Goal: Check status: Check status

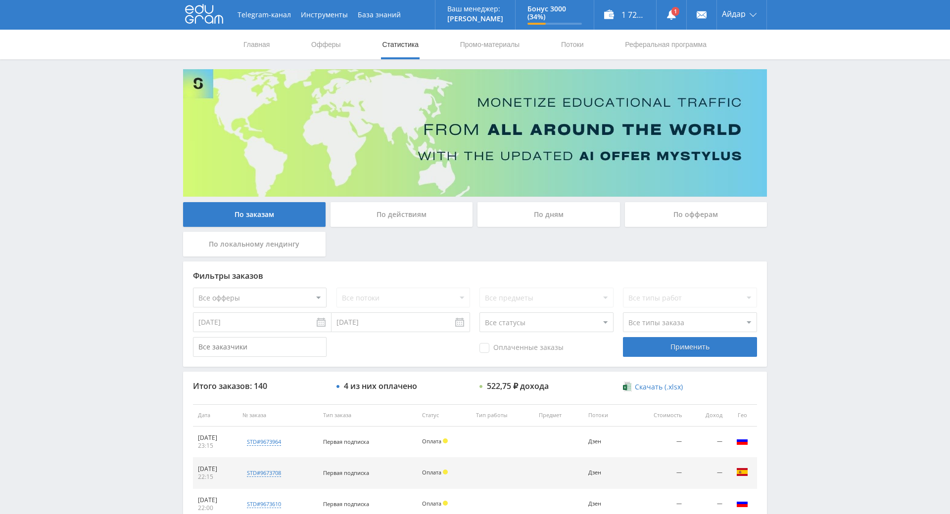
scroll to position [62, 0]
drag, startPoint x: 824, startPoint y: 143, endPoint x: 828, endPoint y: 162, distance: 18.7
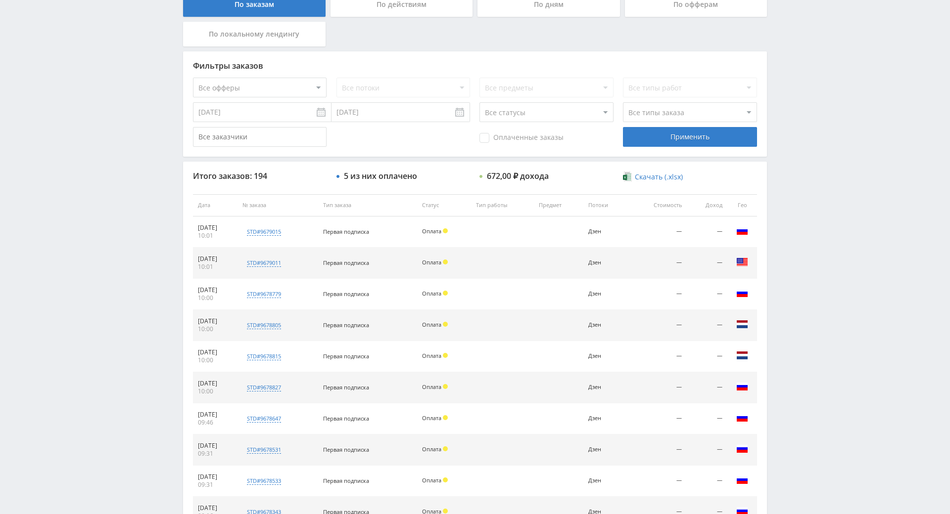
drag, startPoint x: 821, startPoint y: 159, endPoint x: 816, endPoint y: 220, distance: 61.0
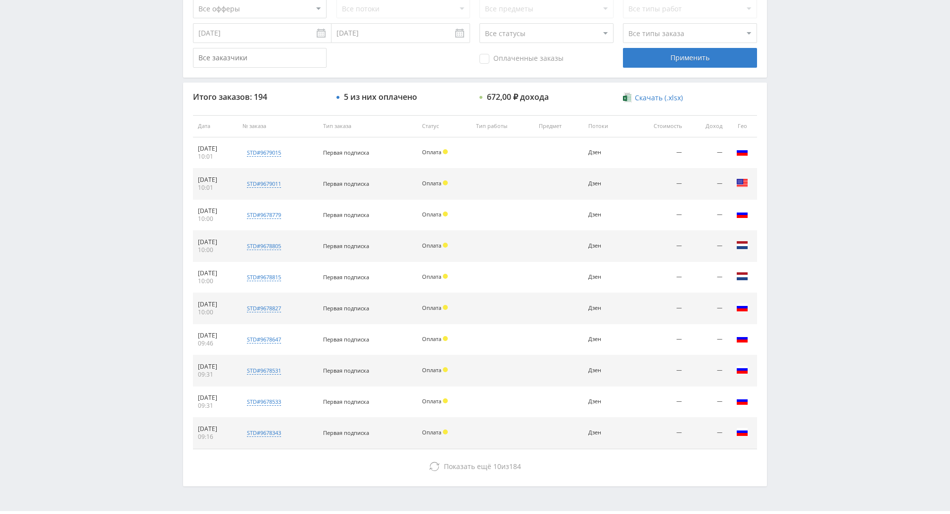
scroll to position [354, 0]
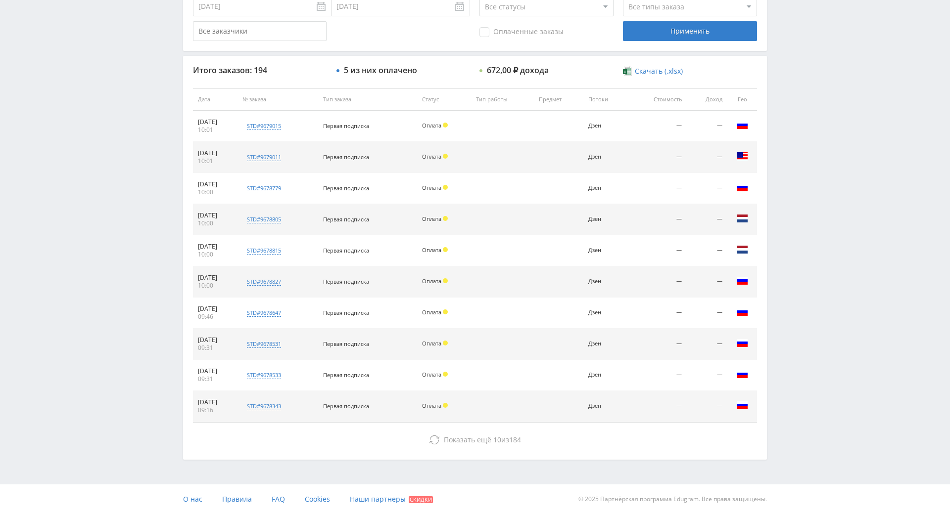
drag, startPoint x: 815, startPoint y: 213, endPoint x: 826, endPoint y: 308, distance: 95.7
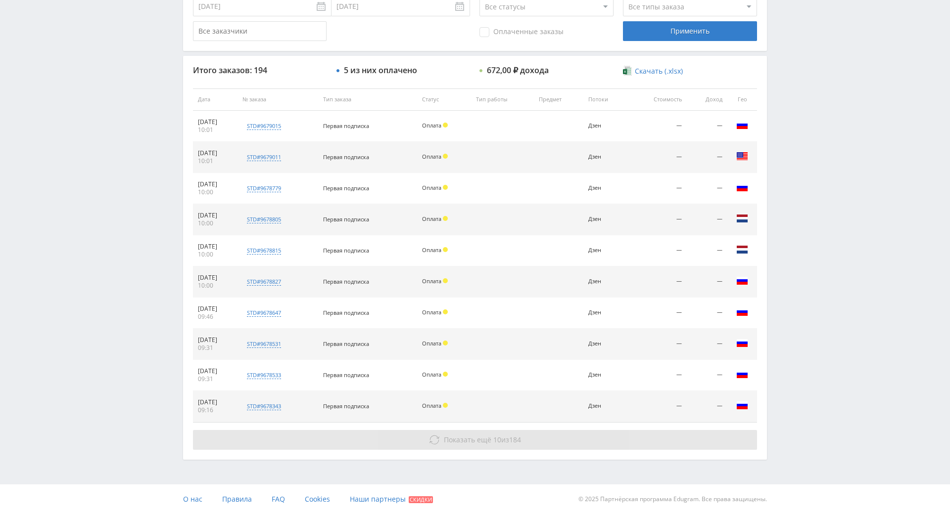
click at [530, 430] on button "Показать ещё 10 из 184" at bounding box center [475, 440] width 564 height 20
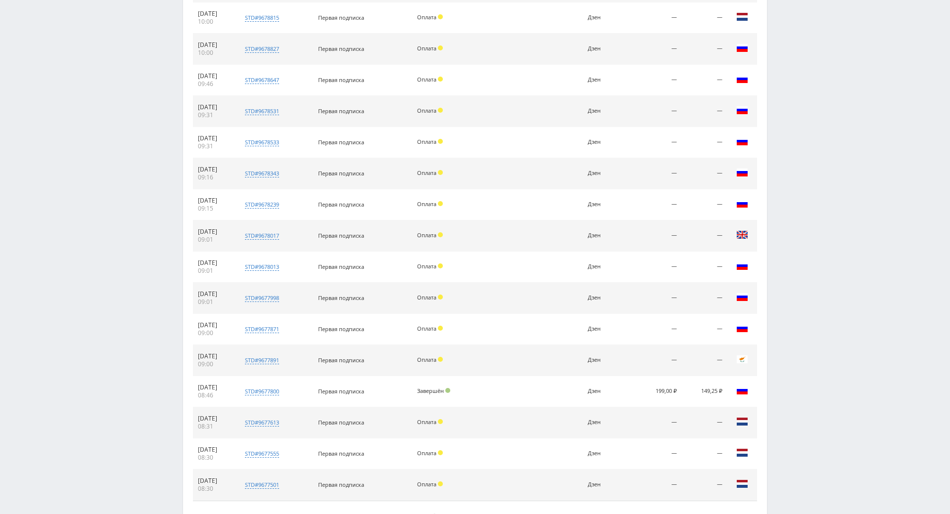
drag, startPoint x: 793, startPoint y: 315, endPoint x: 796, endPoint y: 331, distance: 16.7
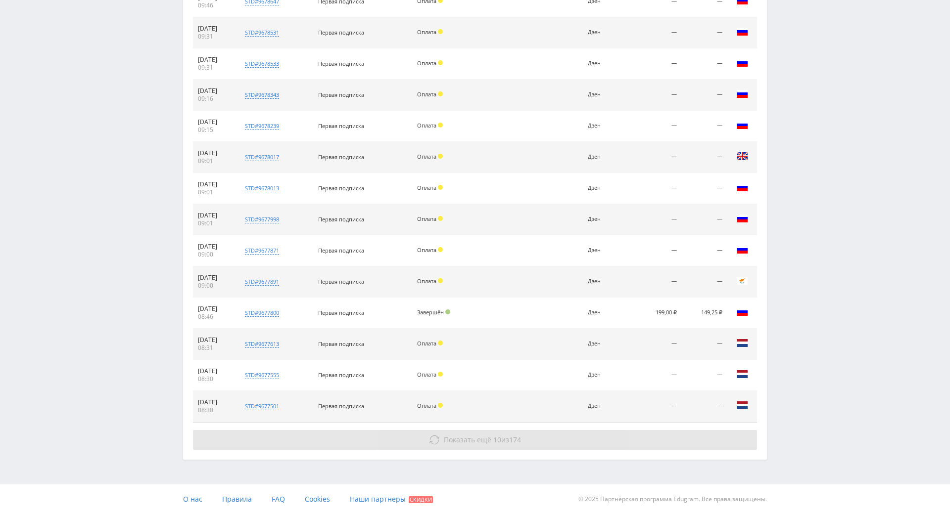
click at [523, 439] on button "Показать ещё 10 из 174" at bounding box center [475, 440] width 564 height 20
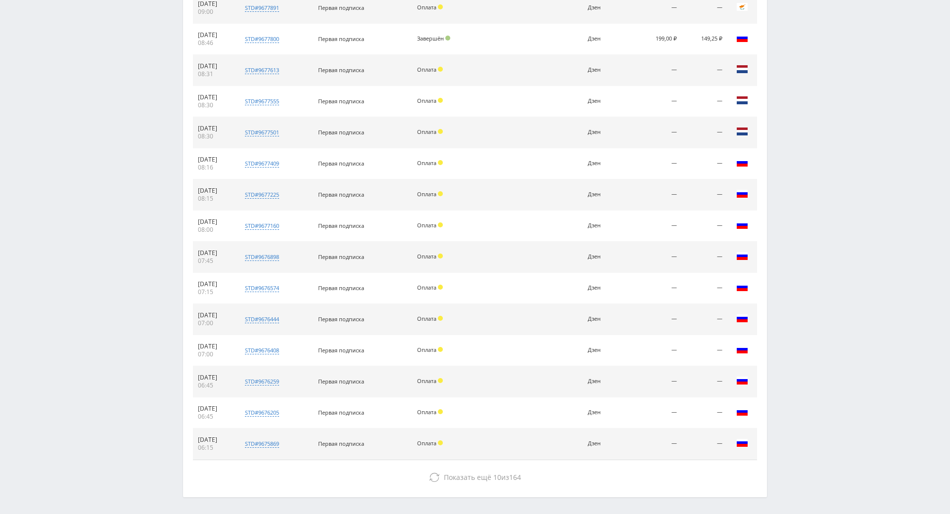
scroll to position [977, 0]
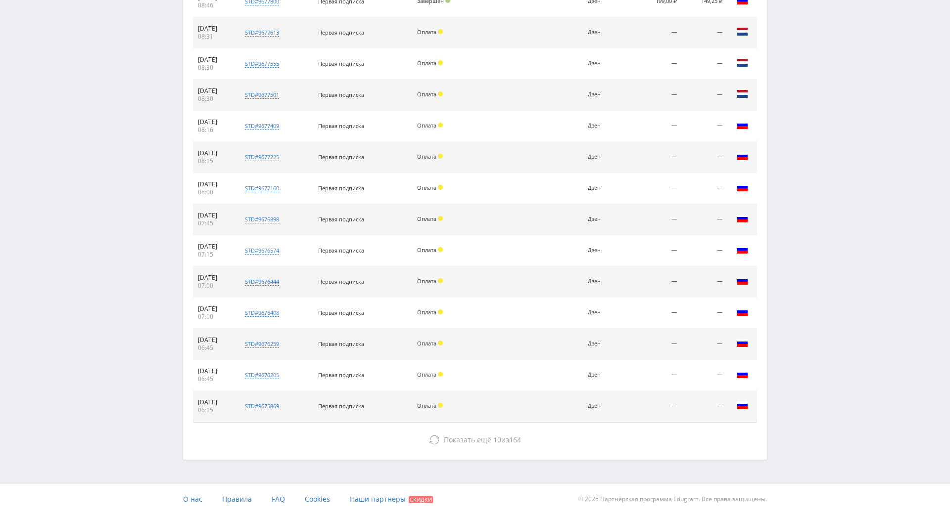
drag, startPoint x: 785, startPoint y: 299, endPoint x: 610, endPoint y: 373, distance: 190.0
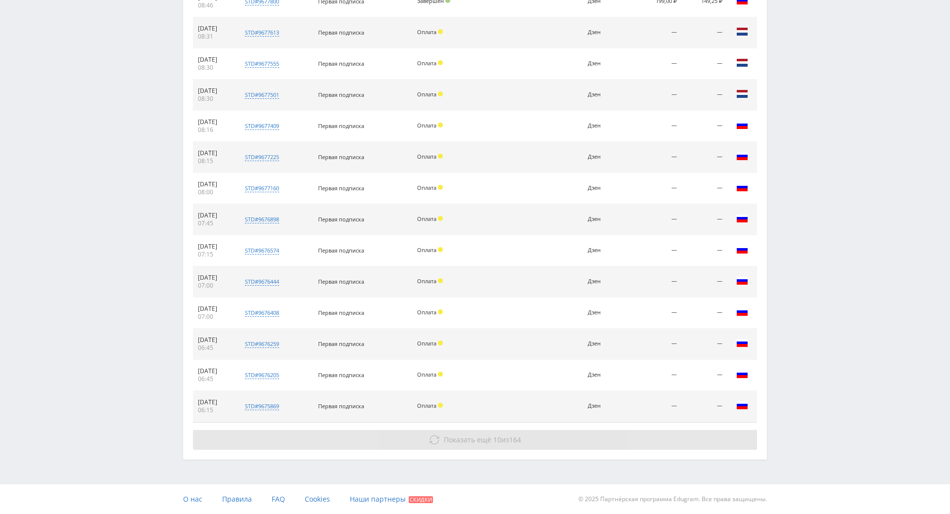
click at [516, 430] on button "Показать ещё 10 из 164" at bounding box center [475, 440] width 564 height 20
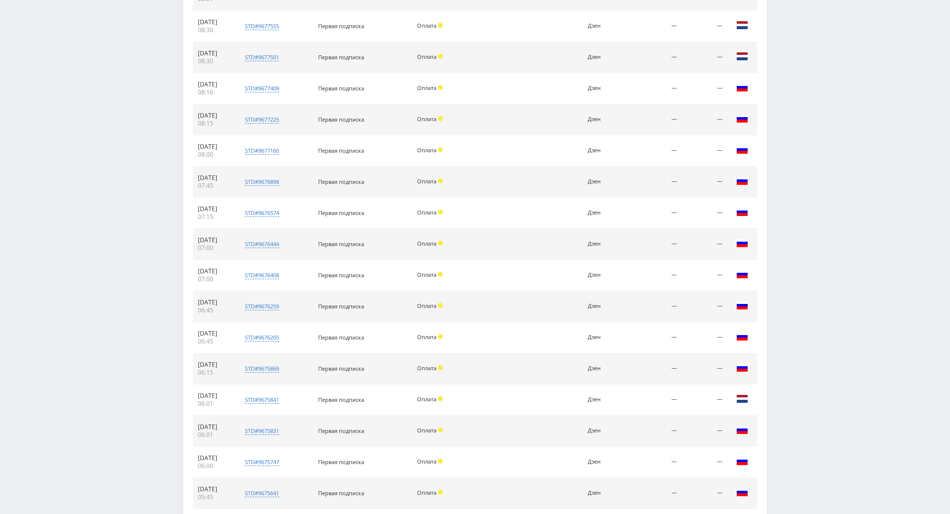
scroll to position [1288, 0]
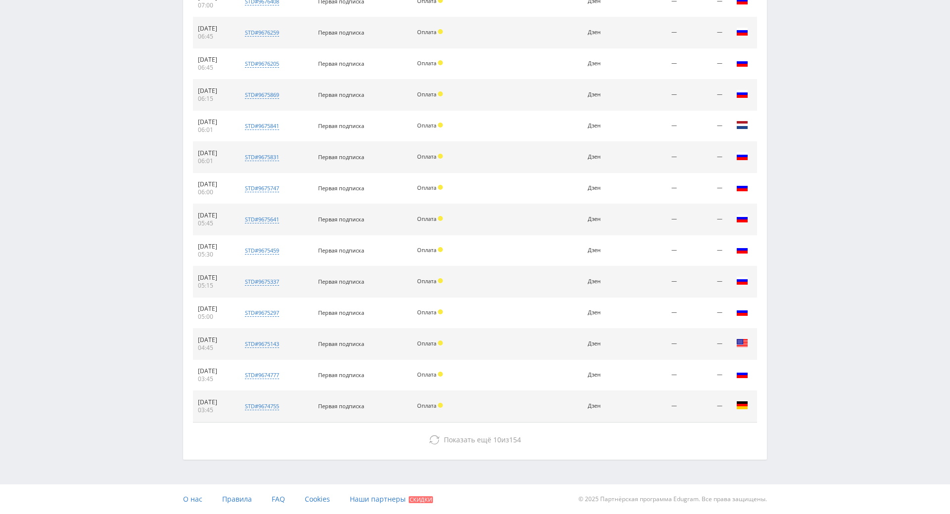
drag, startPoint x: 825, startPoint y: 396, endPoint x: 697, endPoint y: 440, distance: 135.5
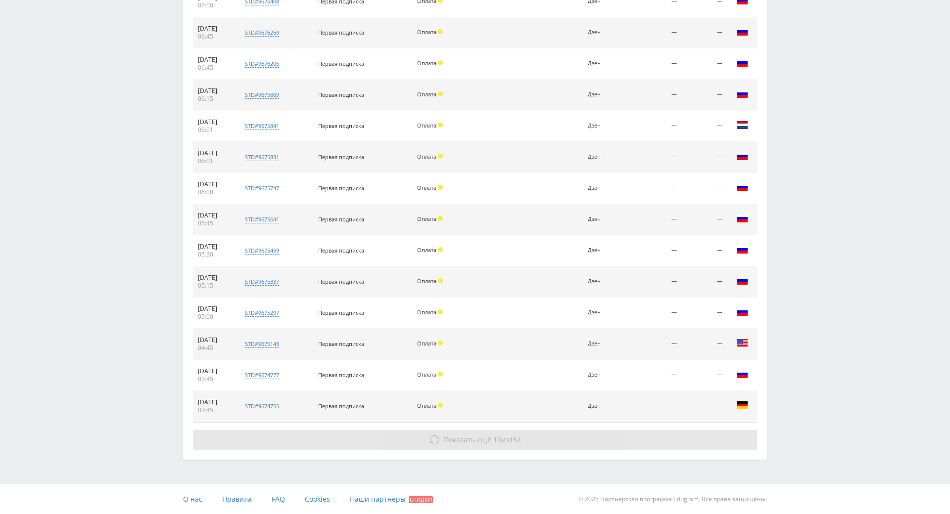
drag, startPoint x: 633, startPoint y: 413, endPoint x: 634, endPoint y: 405, distance: 7.9
click at [634, 430] on button "Показать ещё 10 из 154" at bounding box center [475, 440] width 564 height 20
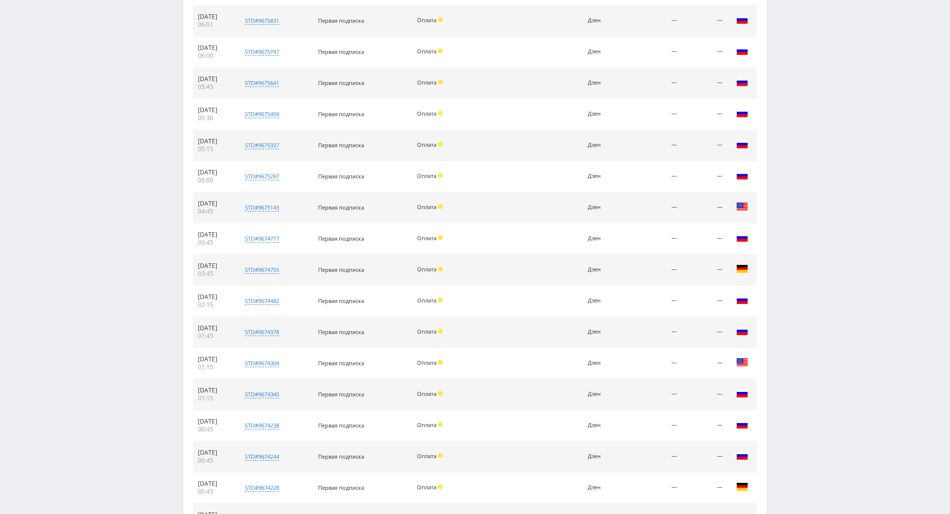
scroll to position [1600, 0]
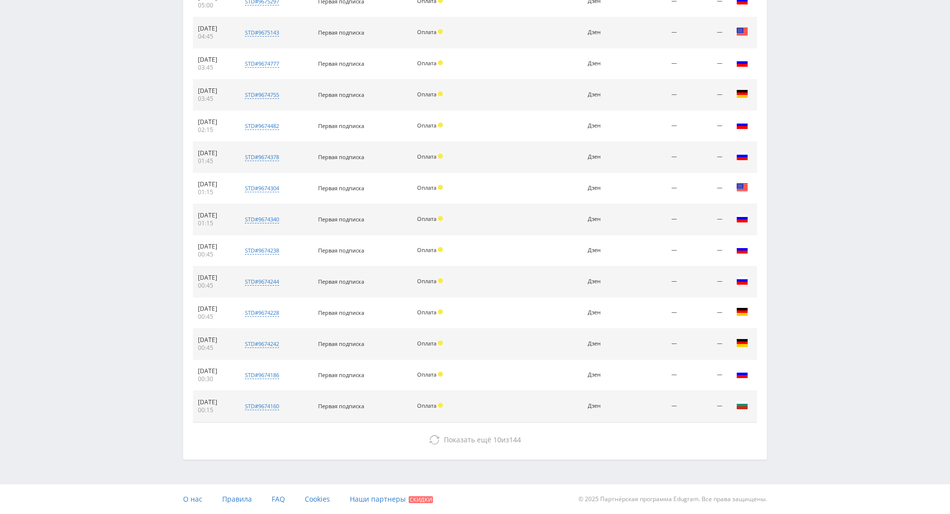
drag, startPoint x: 803, startPoint y: 386, endPoint x: 797, endPoint y: 457, distance: 71.0
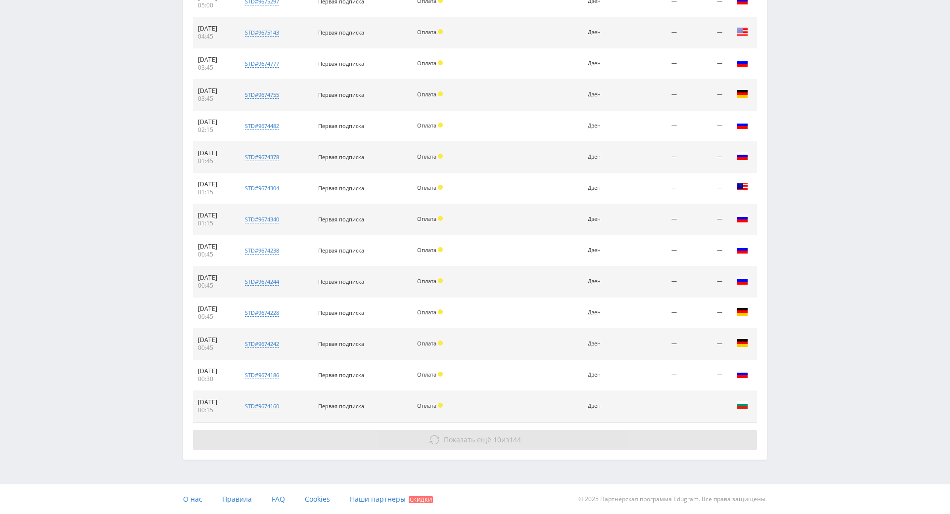
click at [566, 430] on button "Показать ещё 10 из 144" at bounding box center [475, 440] width 564 height 20
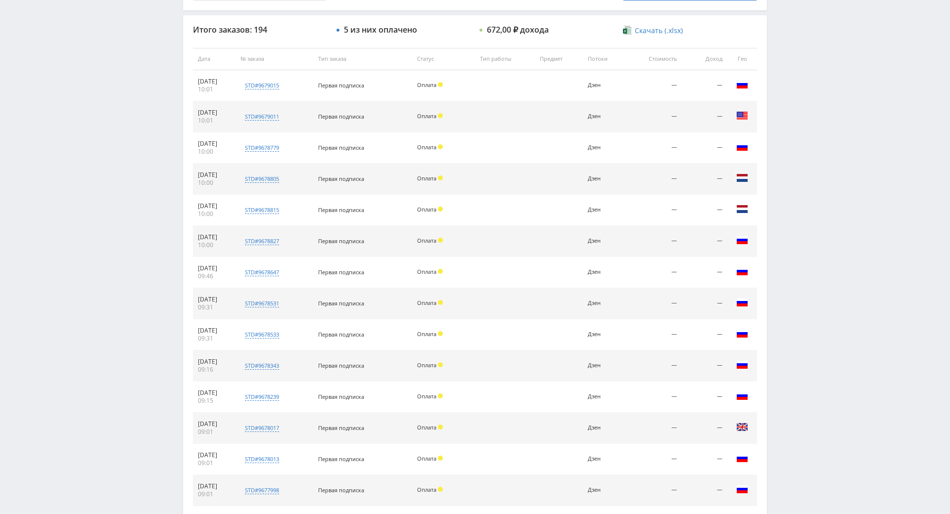
scroll to position [0, 0]
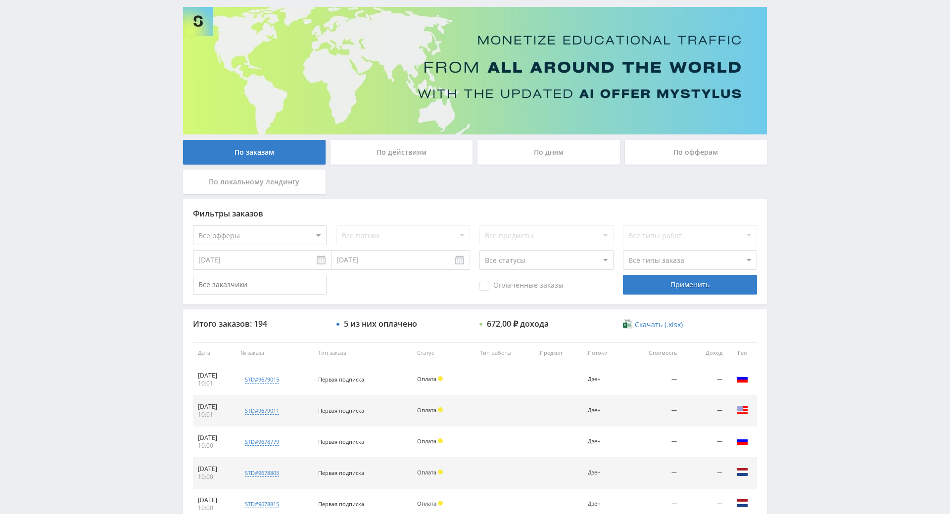
drag, startPoint x: 831, startPoint y: 383, endPoint x: 804, endPoint y: 260, distance: 126.1
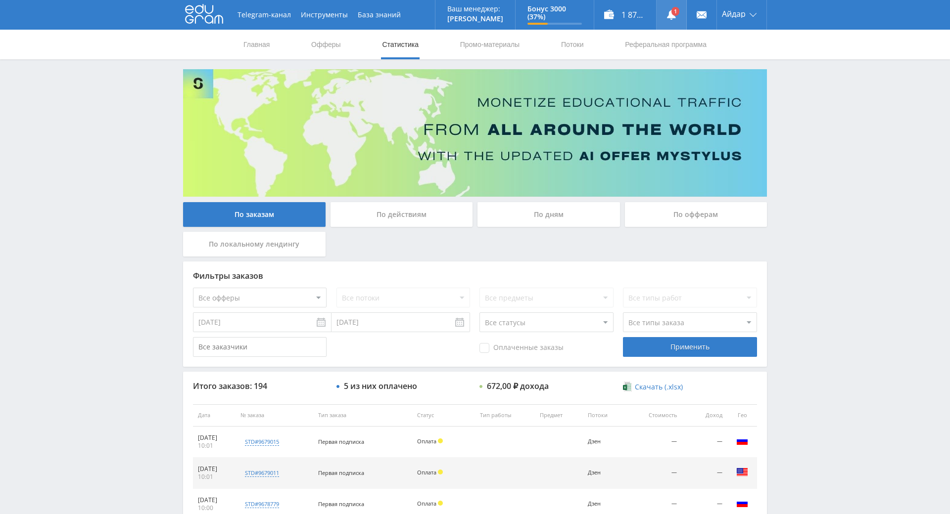
click at [673, 13] on link at bounding box center [671, 15] width 30 height 30
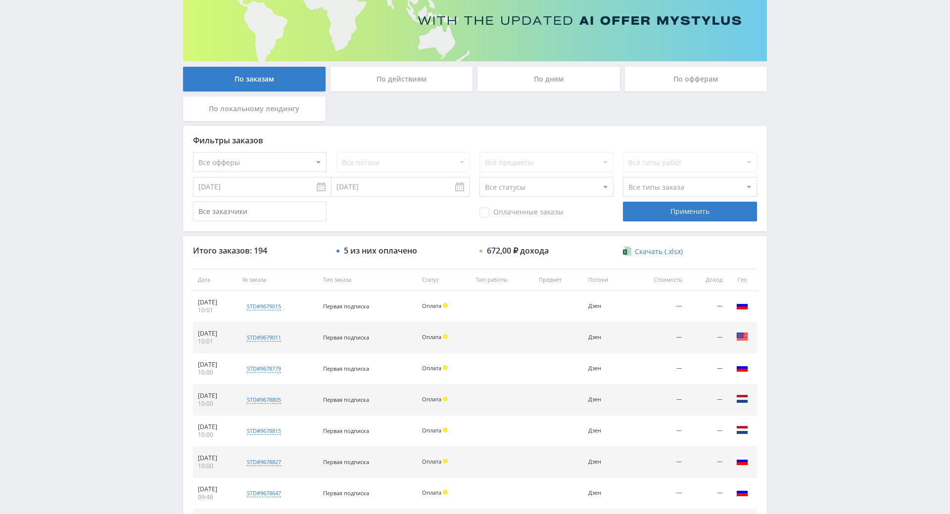
scroll to position [354, 0]
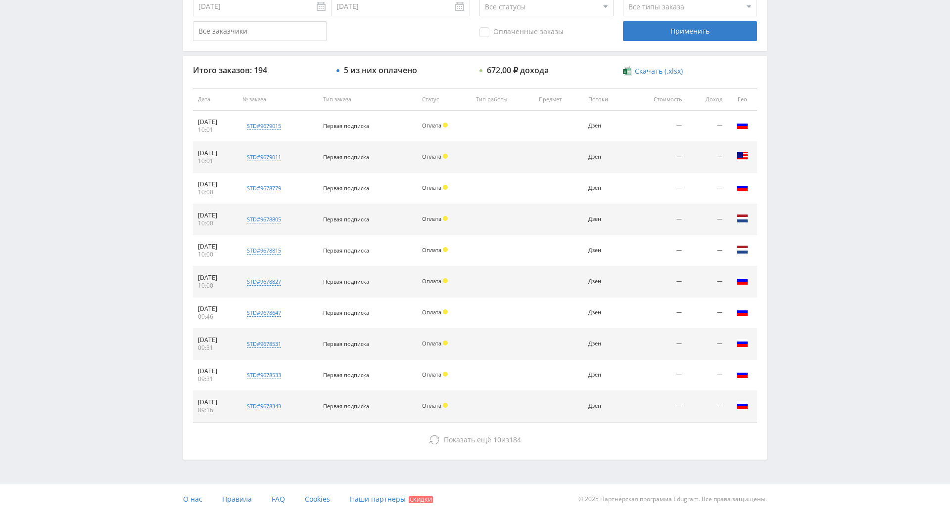
drag, startPoint x: 849, startPoint y: 173, endPoint x: 819, endPoint y: 312, distance: 142.1
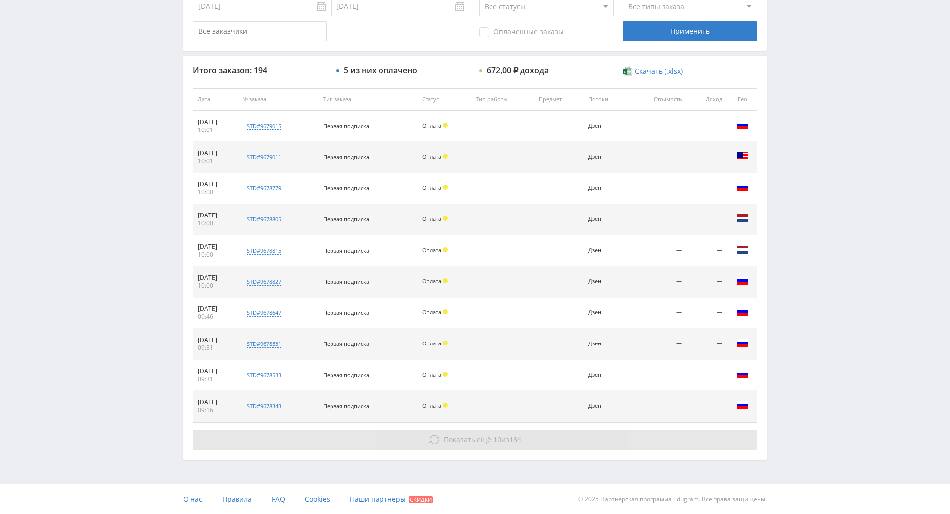
click at [509, 435] on span "184" at bounding box center [515, 439] width 12 height 9
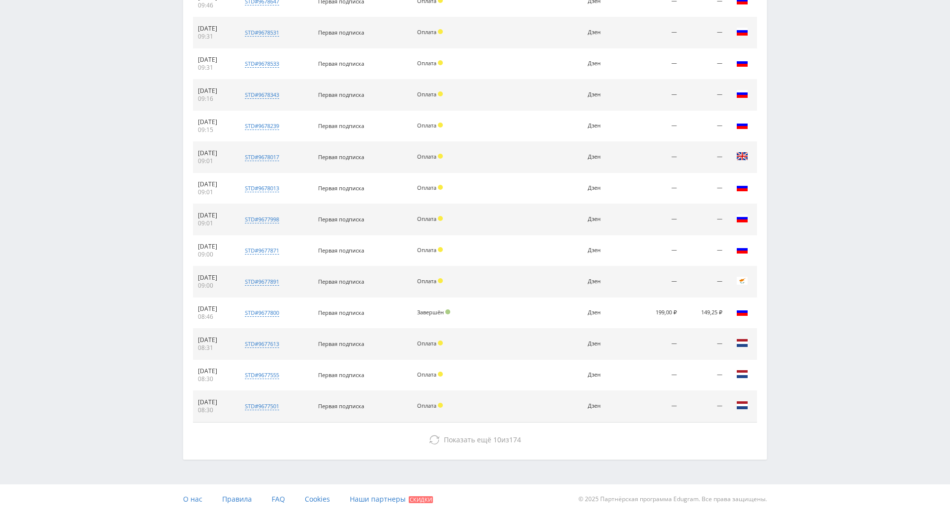
scroll to position [665, 0]
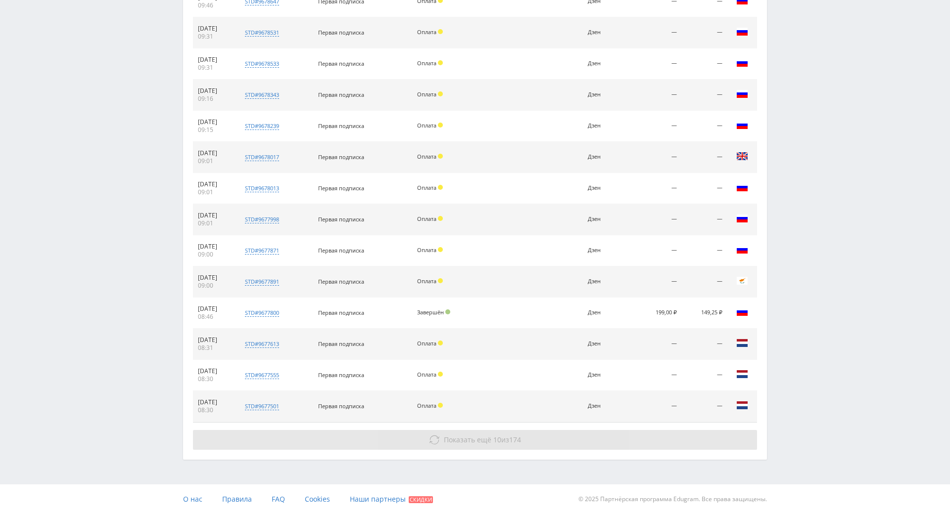
drag, startPoint x: 772, startPoint y: 425, endPoint x: 655, endPoint y: 403, distance: 118.8
click at [653, 430] on button "Показать ещё 10 из 174" at bounding box center [475, 440] width 564 height 20
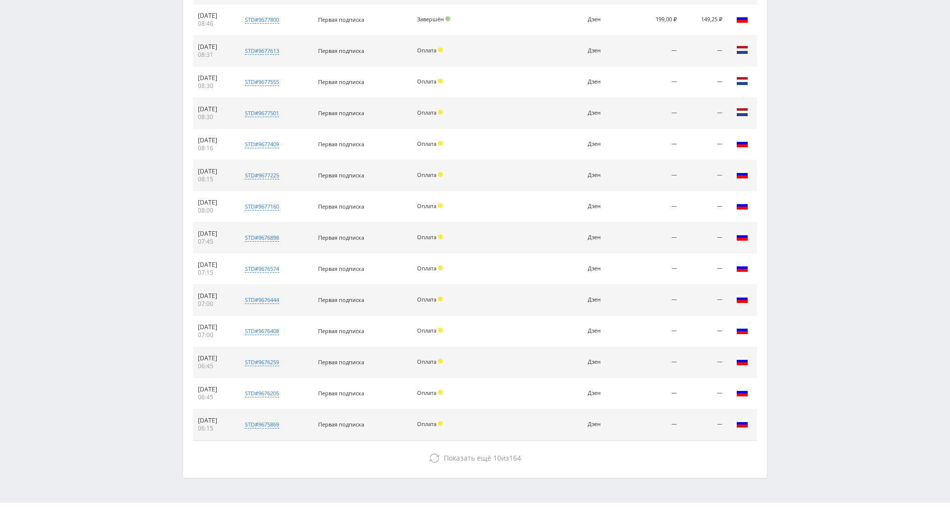
scroll to position [977, 0]
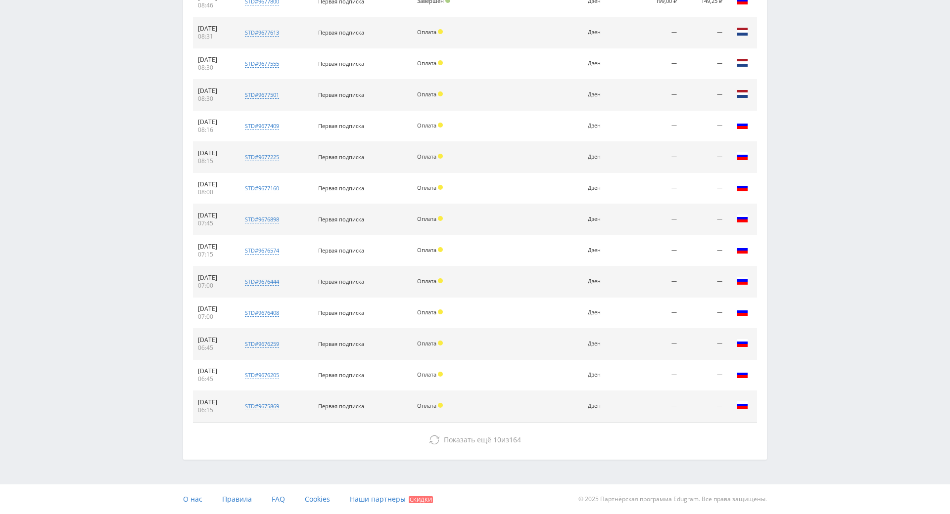
drag, startPoint x: 810, startPoint y: 162, endPoint x: 797, endPoint y: 341, distance: 180.0
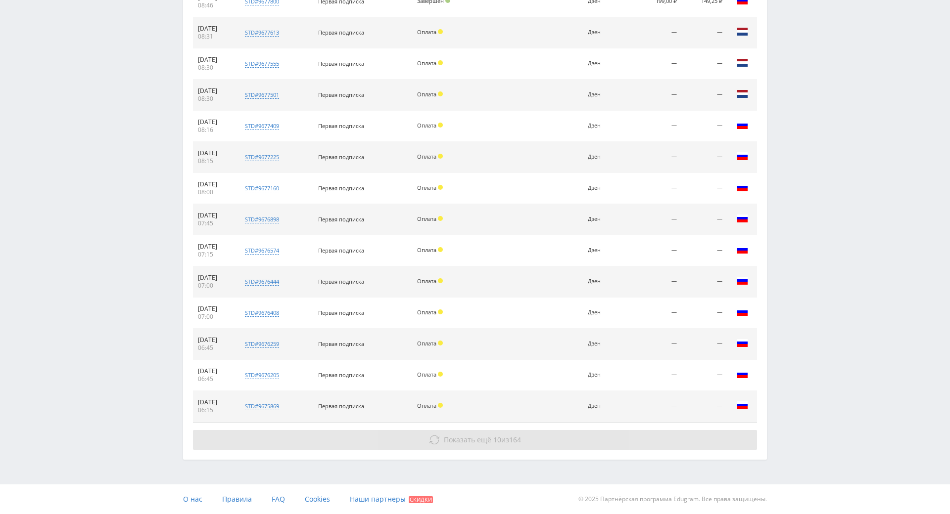
click at [563, 430] on button "Показать ещё 10 из 164" at bounding box center [475, 440] width 564 height 20
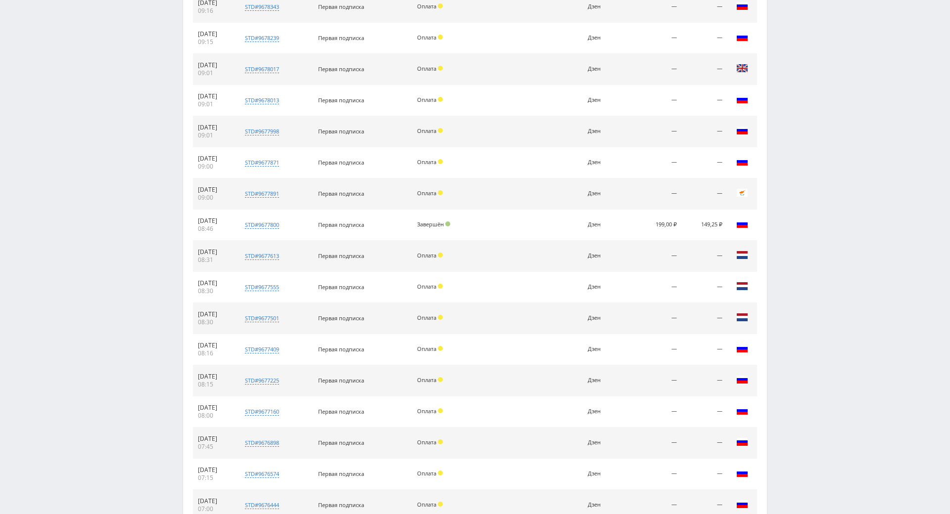
drag, startPoint x: 856, startPoint y: 183, endPoint x: 841, endPoint y: 101, distance: 82.9
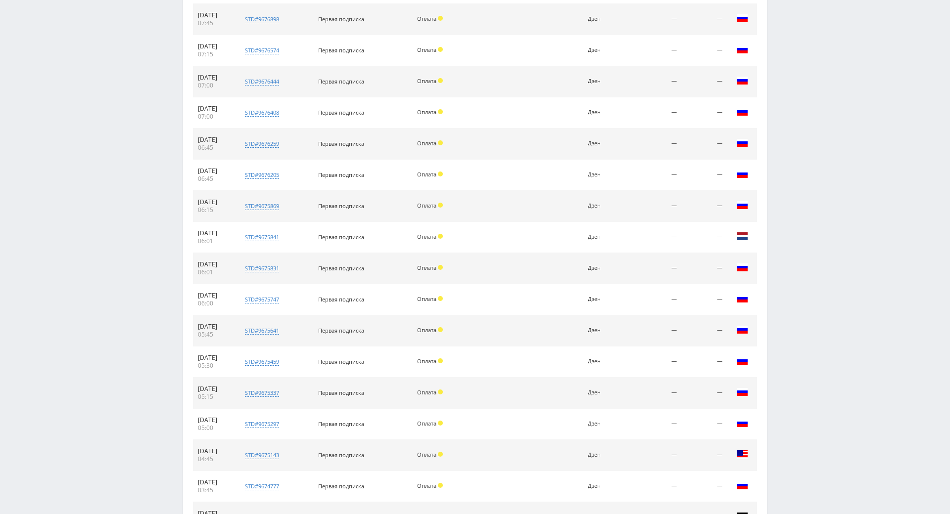
scroll to position [1288, 0]
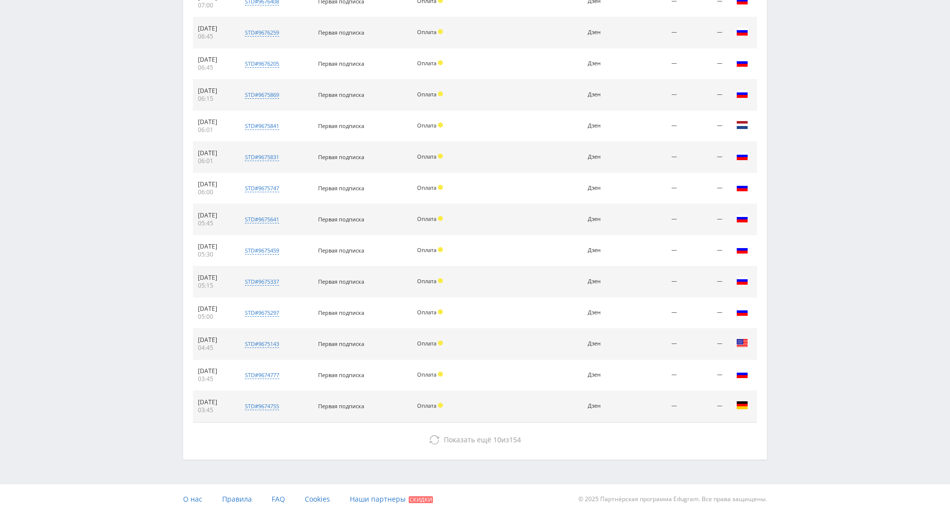
drag, startPoint x: 834, startPoint y: 205, endPoint x: 798, endPoint y: 244, distance: 53.5
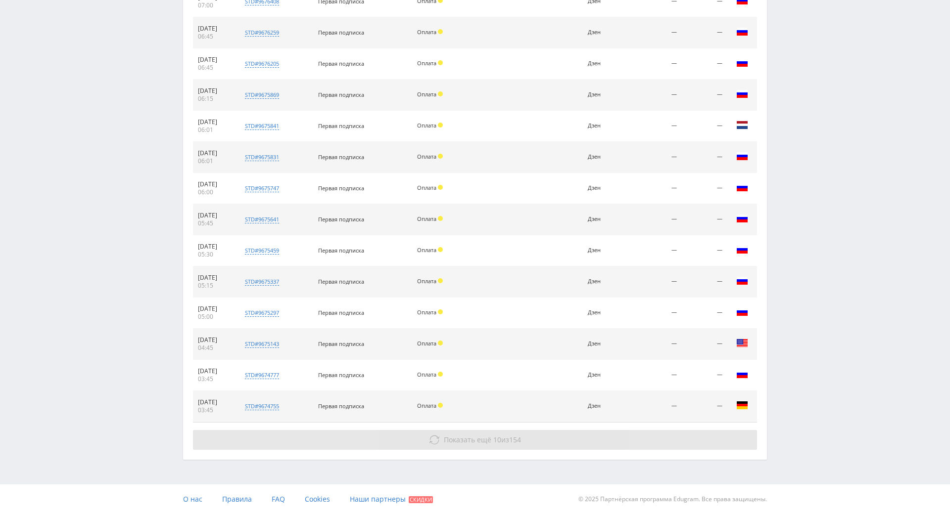
click at [506, 430] on button "Показать ещё 10 из 154" at bounding box center [475, 440] width 564 height 20
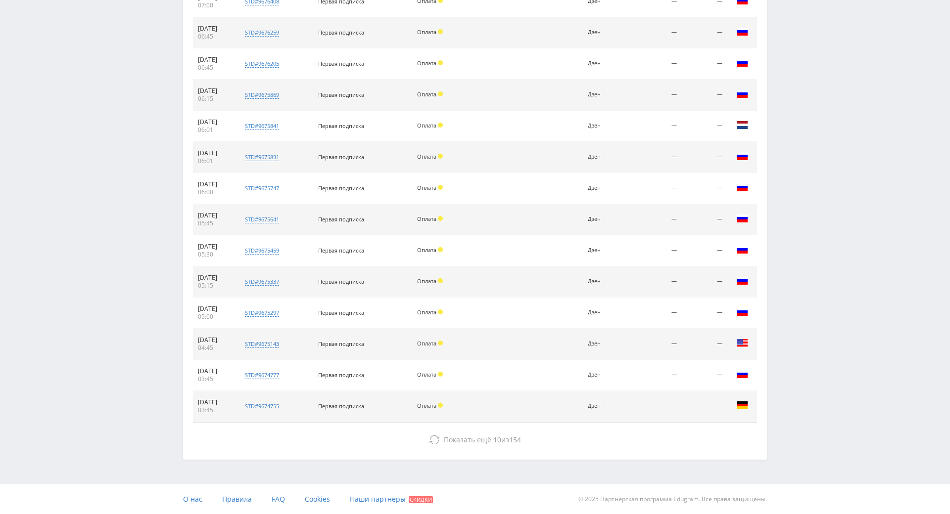
scroll to position [1600, 0]
drag, startPoint x: 829, startPoint y: 173, endPoint x: 739, endPoint y: 364, distance: 211.7
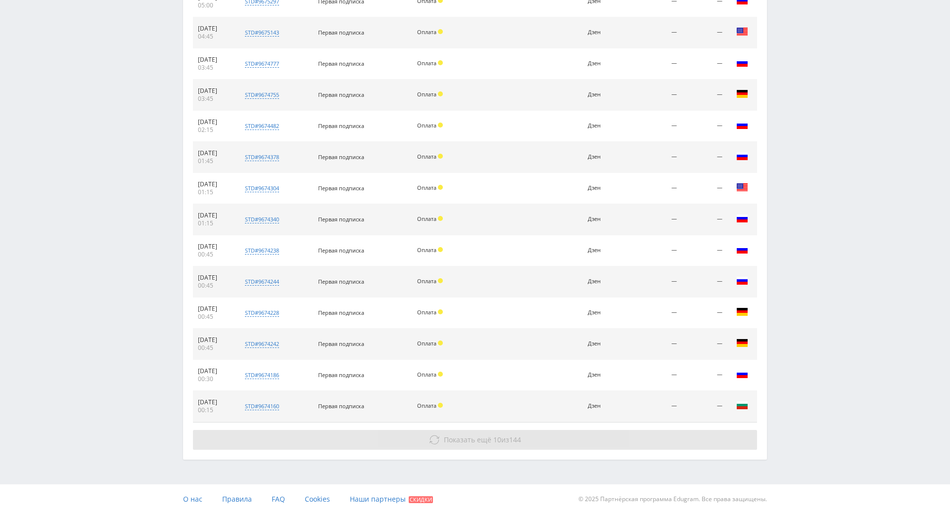
click at [620, 430] on button "Показать ещё 10 из 144" at bounding box center [475, 440] width 564 height 20
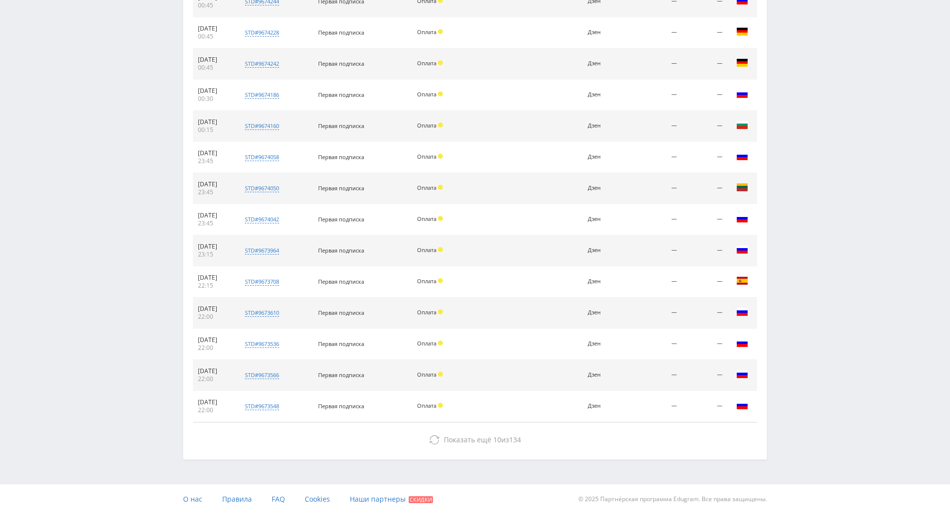
drag, startPoint x: 818, startPoint y: 250, endPoint x: 811, endPoint y: 349, distance: 99.6
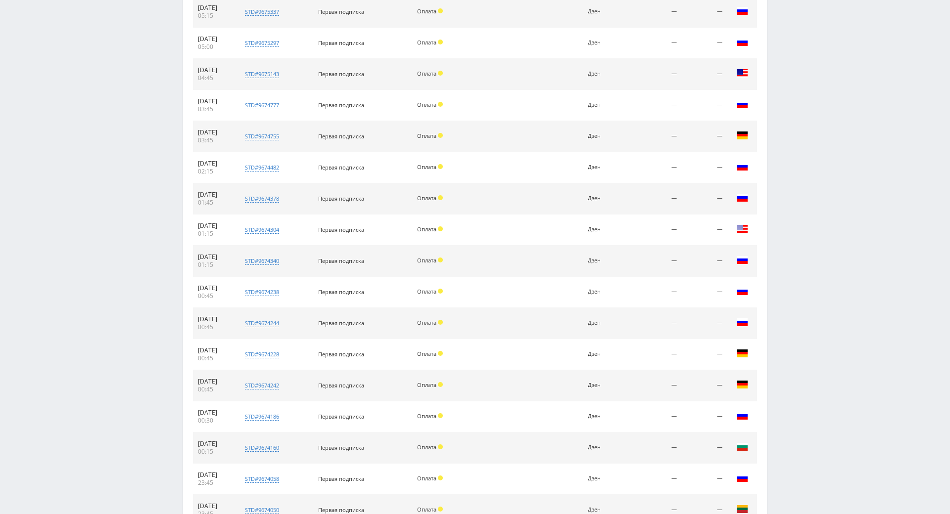
scroll to position [0, 0]
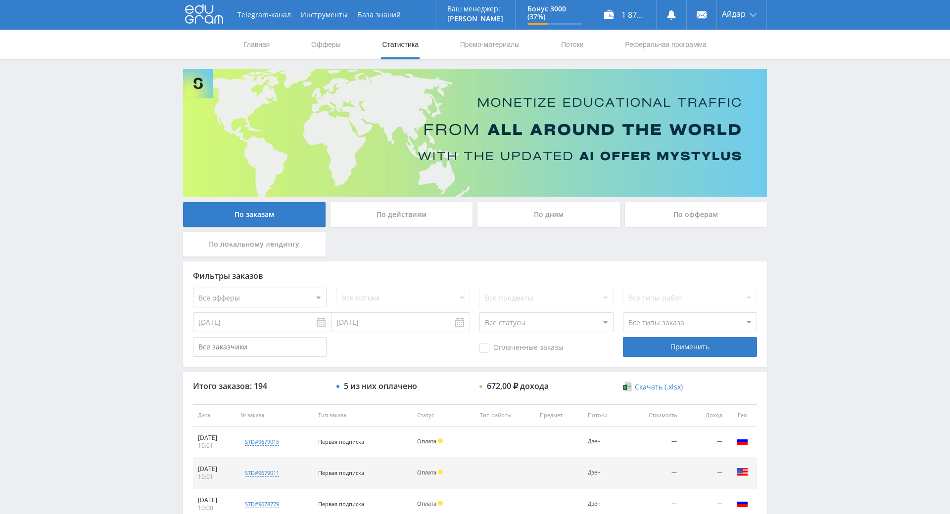
drag, startPoint x: 782, startPoint y: 306, endPoint x: 719, endPoint y: 80, distance: 234.1
drag, startPoint x: 811, startPoint y: 278, endPoint x: 709, endPoint y: 126, distance: 183.7
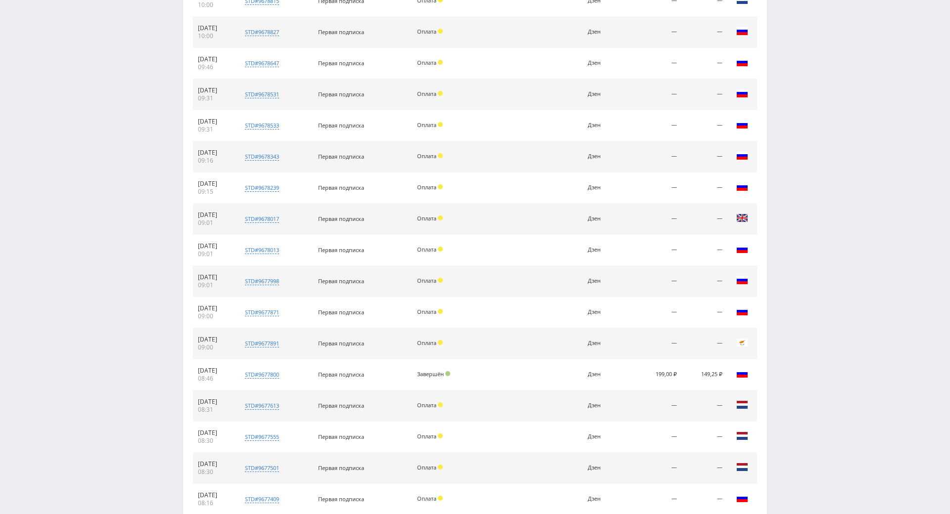
scroll to position [643, 0]
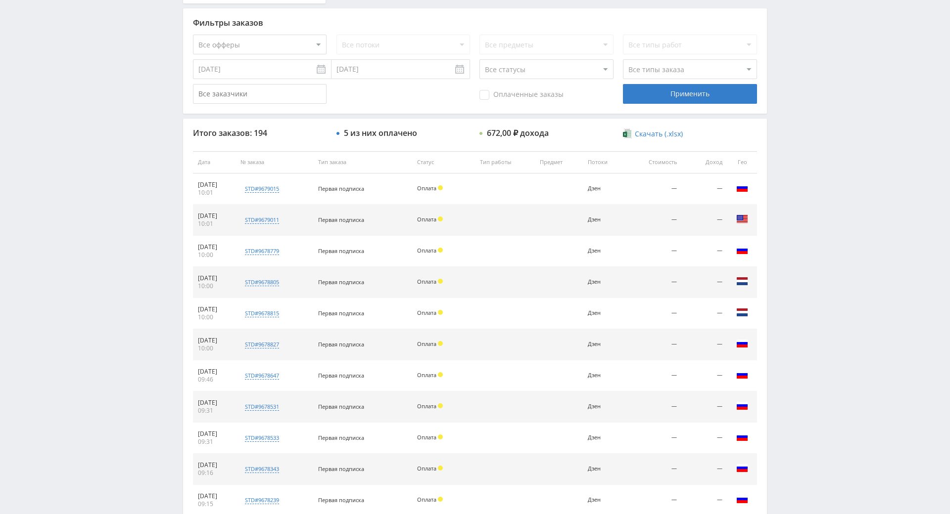
drag, startPoint x: 795, startPoint y: 302, endPoint x: 773, endPoint y: 215, distance: 89.7
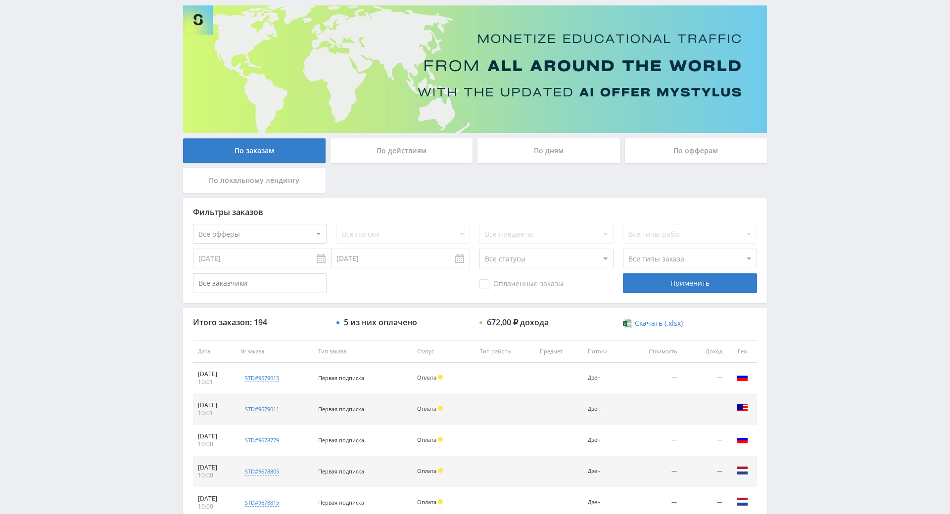
scroll to position [0, 0]
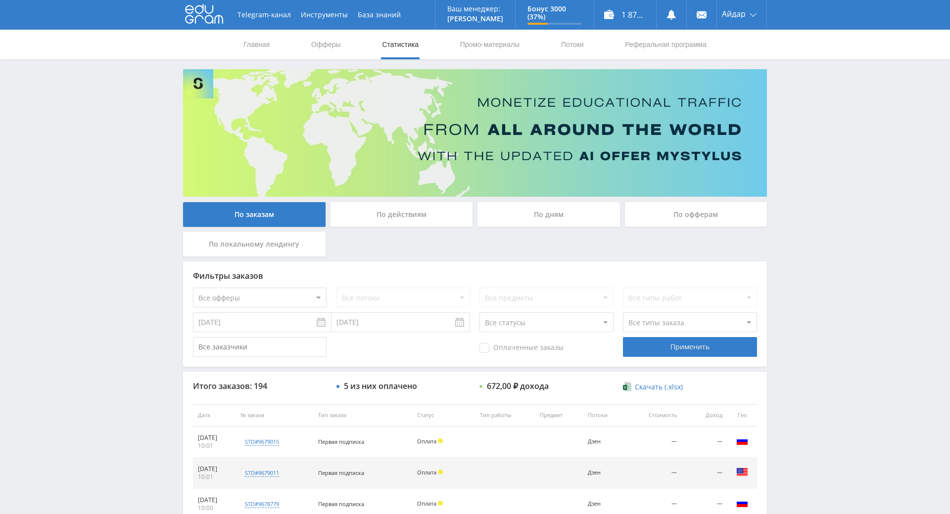
drag, startPoint x: 793, startPoint y: 227, endPoint x: 753, endPoint y: 139, distance: 96.0
click at [243, 43] on link "Главная" at bounding box center [256, 45] width 28 height 30
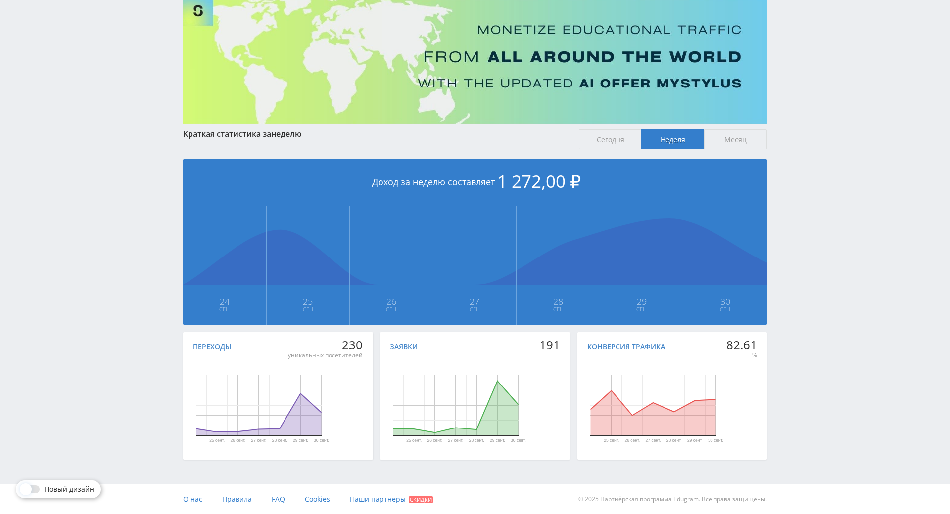
scroll to position [110, 0]
drag, startPoint x: 809, startPoint y: 268, endPoint x: 817, endPoint y: 318, distance: 50.2
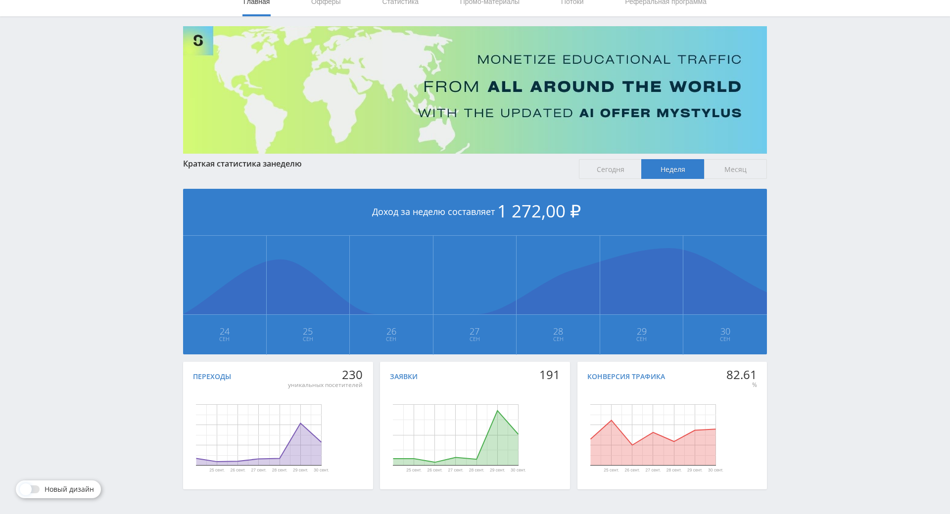
scroll to position [0, 0]
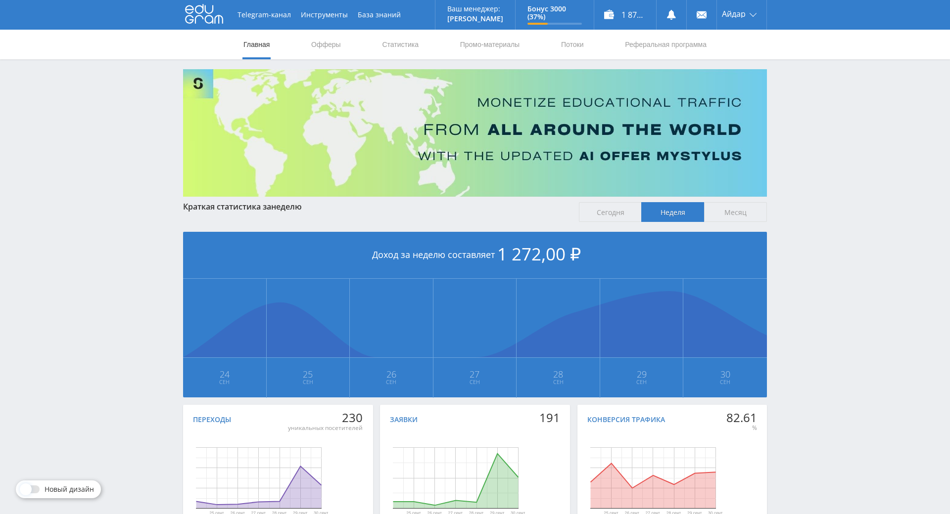
click at [732, 210] on span "Месяц" at bounding box center [735, 212] width 63 height 20
click at [0, 0] on input "Месяц" at bounding box center [0, 0] width 0 height 0
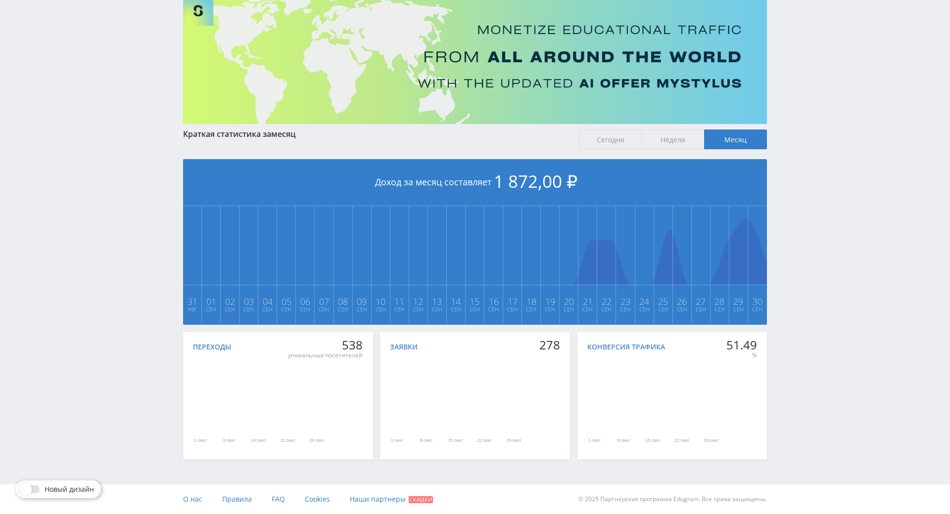
scroll to position [110, 0]
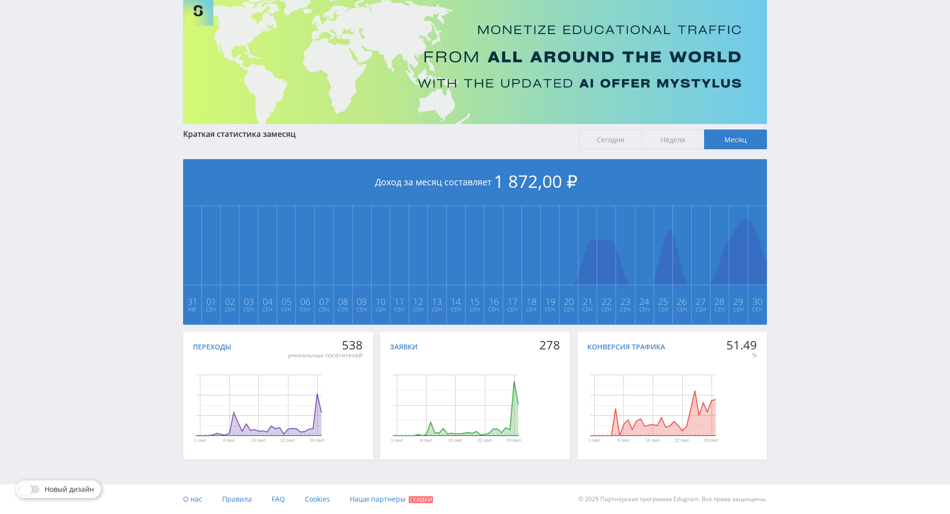
drag, startPoint x: 820, startPoint y: 343, endPoint x: 824, endPoint y: 388, distance: 45.7
click at [804, 251] on div "Telegram-канал Инструменты База знаний Ваш менеджер: [PERSON_NAME] Online @edug…" at bounding box center [475, 220] width 950 height 587
click at [806, 256] on div "Telegram-канал Инструменты База знаний Ваш менеджер: [PERSON_NAME] Online @edug…" at bounding box center [475, 220] width 950 height 587
click at [807, 259] on div "Telegram-канал Инструменты База знаний Ваш менеджер: [PERSON_NAME] Online @edug…" at bounding box center [475, 220] width 950 height 587
drag, startPoint x: 806, startPoint y: 225, endPoint x: 806, endPoint y: 231, distance: 6.0
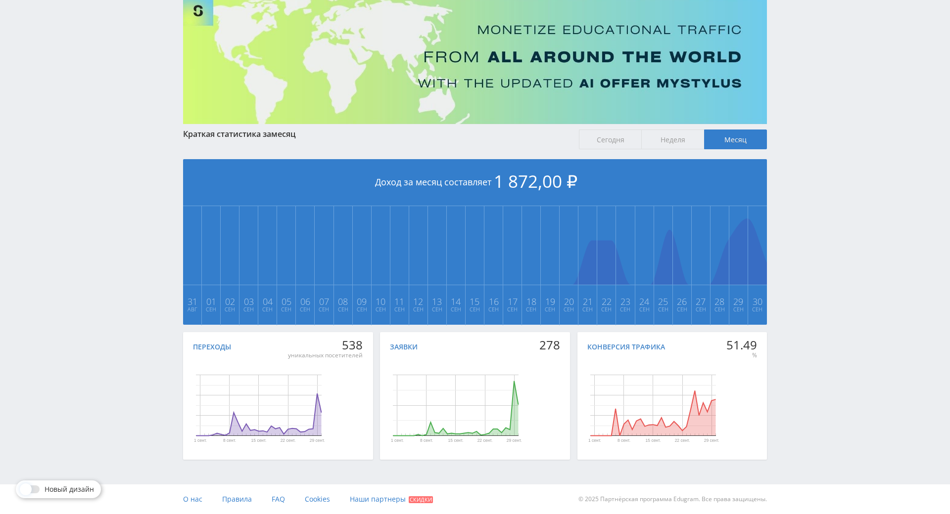
click at [806, 225] on div "Telegram-канал Инструменты База знаний Ваш менеджер: [PERSON_NAME] Online @edug…" at bounding box center [475, 220] width 950 height 587
click at [806, 231] on div "Telegram-канал Инструменты База знаний Ваш менеджер: [PERSON_NAME] Online @edug…" at bounding box center [475, 220] width 950 height 587
click at [807, 232] on div "Telegram-канал Инструменты База знаний Ваш менеджер: [PERSON_NAME] Online @edug…" at bounding box center [475, 220] width 950 height 587
click at [803, 209] on div "Telegram-канал Инструменты База знаний Ваш менеджер: [PERSON_NAME] Online @edug…" at bounding box center [475, 220] width 950 height 587
click at [803, 213] on div "Telegram-канал Инструменты База знаний Ваш менеджер: [PERSON_NAME] Online @edug…" at bounding box center [475, 220] width 950 height 587
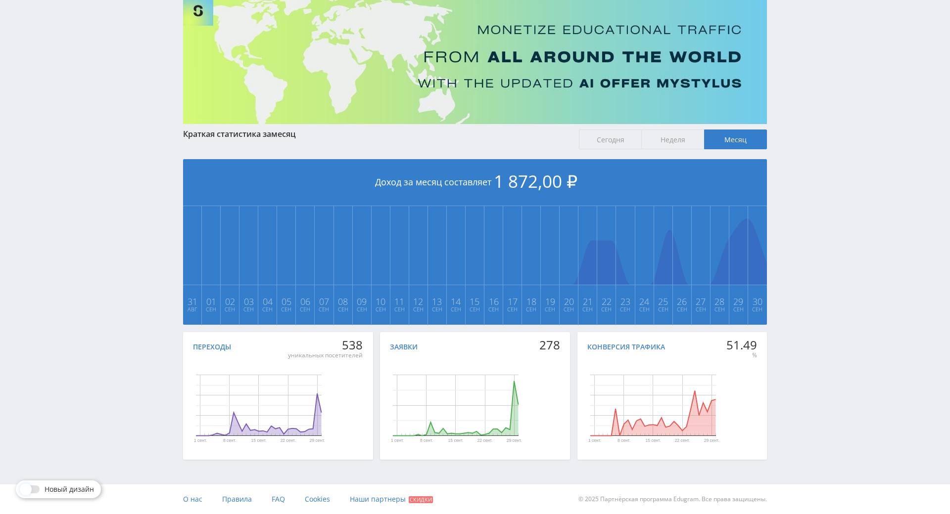
click at [803, 213] on div "Telegram-канал Инструменты База знаний Ваш менеджер: [PERSON_NAME] Online @edug…" at bounding box center [475, 220] width 950 height 587
drag, startPoint x: 832, startPoint y: 285, endPoint x: 832, endPoint y: 279, distance: 5.5
drag, startPoint x: 813, startPoint y: 218, endPoint x: 812, endPoint y: 223, distance: 5.0
click at [812, 219] on div "Telegram-канал Инструменты База знаний Ваш менеджер: [PERSON_NAME] Online @edug…" at bounding box center [475, 220] width 950 height 587
click at [812, 224] on div "Telegram-канал Инструменты База знаний Ваш менеджер: [PERSON_NAME] Online @edug…" at bounding box center [475, 220] width 950 height 587
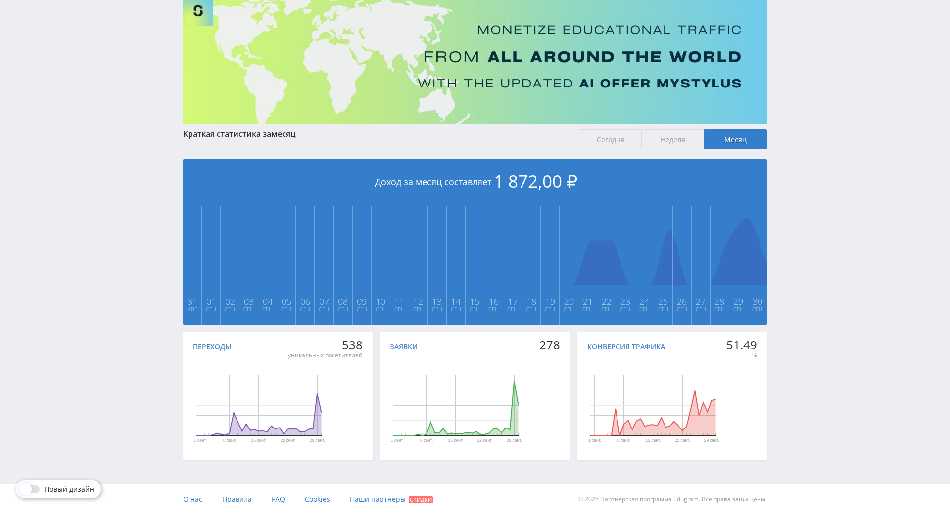
drag, startPoint x: 815, startPoint y: 226, endPoint x: 814, endPoint y: 186, distance: 40.1
click at [814, 186] on div "Telegram-канал Инструменты База знаний Ваш менеджер: [PERSON_NAME] Online @edug…" at bounding box center [475, 220] width 950 height 587
click at [819, 154] on div "Telegram-канал Инструменты База знаний Ваш менеджер: [PERSON_NAME] Online @edug…" at bounding box center [475, 220] width 950 height 587
click at [820, 156] on div "Telegram-канал Инструменты База знаний Ваш менеджер: [PERSON_NAME] Online @edug…" at bounding box center [475, 220] width 950 height 587
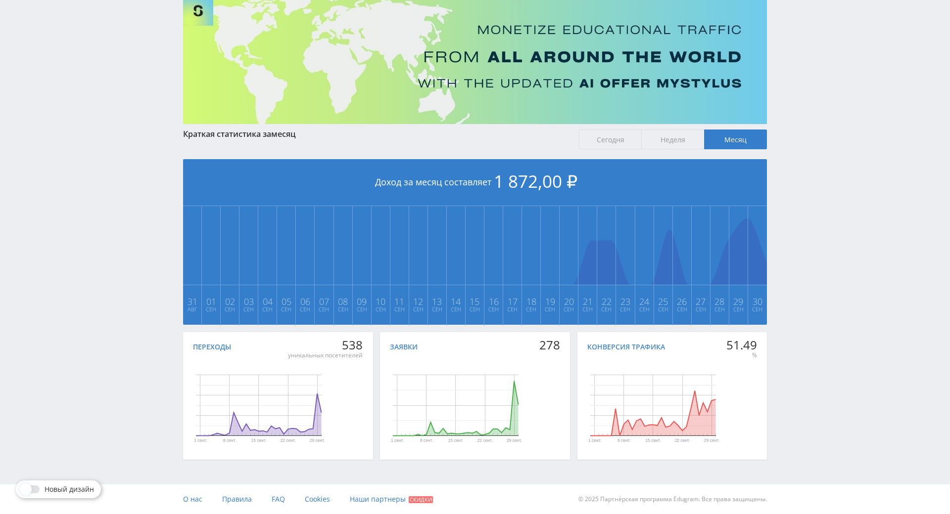
click at [820, 156] on div "Telegram-канал Инструменты База знаний Ваш менеджер: [PERSON_NAME] Online @edug…" at bounding box center [475, 220] width 950 height 587
drag, startPoint x: 820, startPoint y: 156, endPoint x: 815, endPoint y: 147, distance: 10.0
click at [811, 139] on div "Telegram-канал Инструменты База знаний Ваш менеджер: [PERSON_NAME] Online @edug…" at bounding box center [475, 220] width 950 height 587
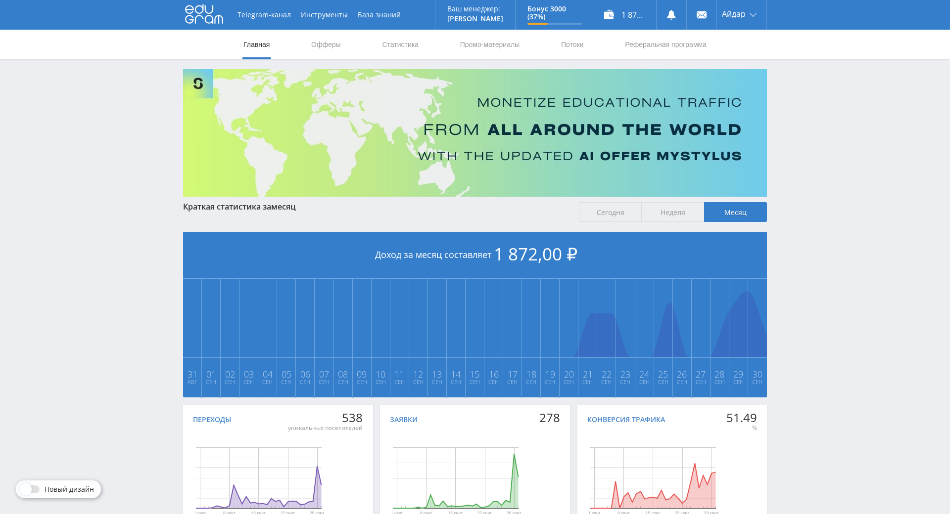
drag, startPoint x: 804, startPoint y: 194, endPoint x: 534, endPoint y: 7, distance: 328.6
click at [862, 165] on div "Telegram-канал Инструменты База знаний Ваш менеджер: [PERSON_NAME] Online @edug…" at bounding box center [475, 293] width 950 height 587
drag, startPoint x: 830, startPoint y: 151, endPoint x: 808, endPoint y: 129, distance: 31.5
click at [797, 104] on div "Telegram-канал Инструменты База знаний Ваш менеджер: [PERSON_NAME] Online @edug…" at bounding box center [475, 293] width 950 height 587
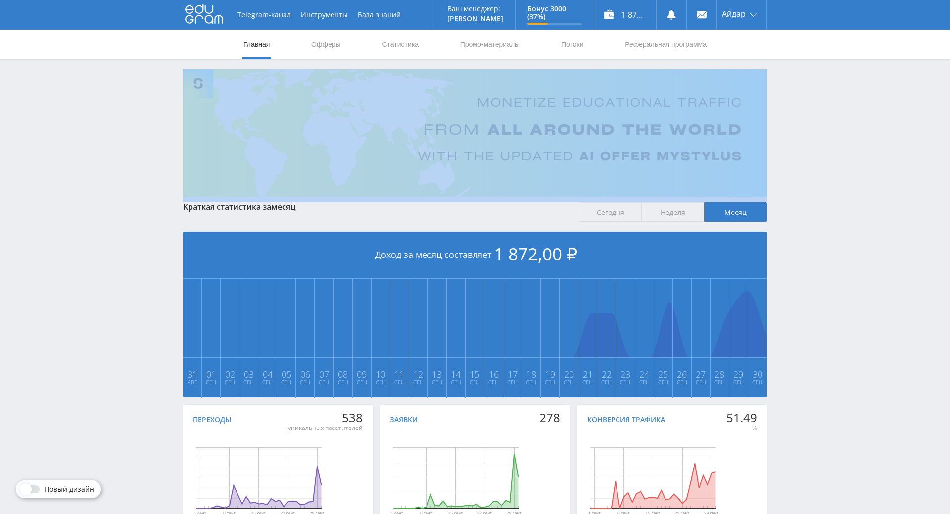
click at [797, 104] on div "Telegram-канал Инструменты База знаний Ваш менеджер: [PERSON_NAME] Online @edug…" at bounding box center [475, 293] width 950 height 587
click at [774, 90] on div "Telegram-канал Инструменты База знаний Ваш менеджер: [PERSON_NAME] Online @edug…" at bounding box center [475, 293] width 950 height 587
click at [774, 80] on div "Telegram-канал Инструменты База знаний Ваш менеджер: [PERSON_NAME] Online @edug…" at bounding box center [475, 293] width 950 height 587
